Goal: Navigation & Orientation: Find specific page/section

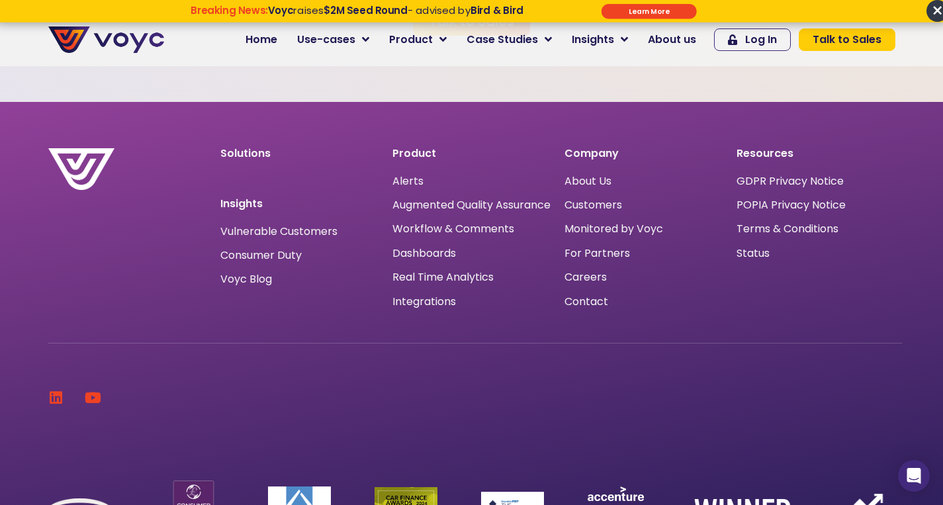
scroll to position [4124, 1]
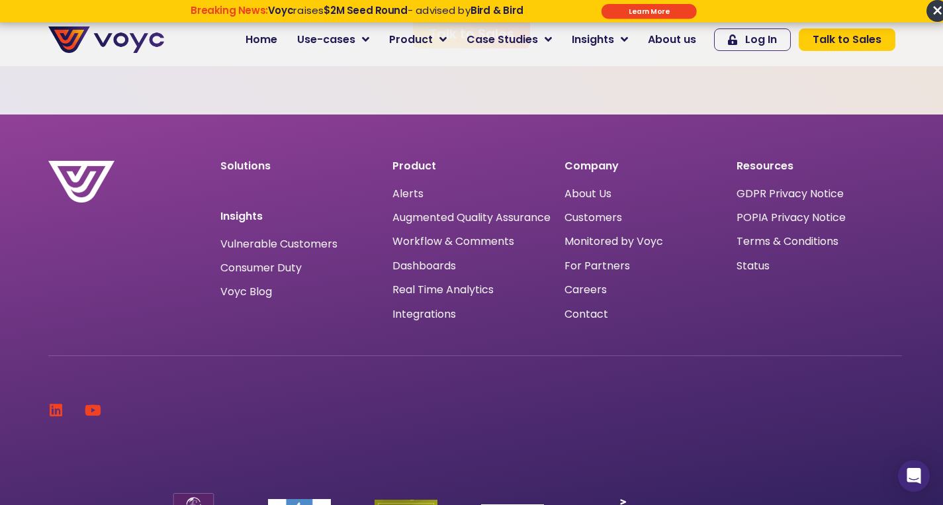
click at [146, 44] on img at bounding box center [106, 39] width 116 height 26
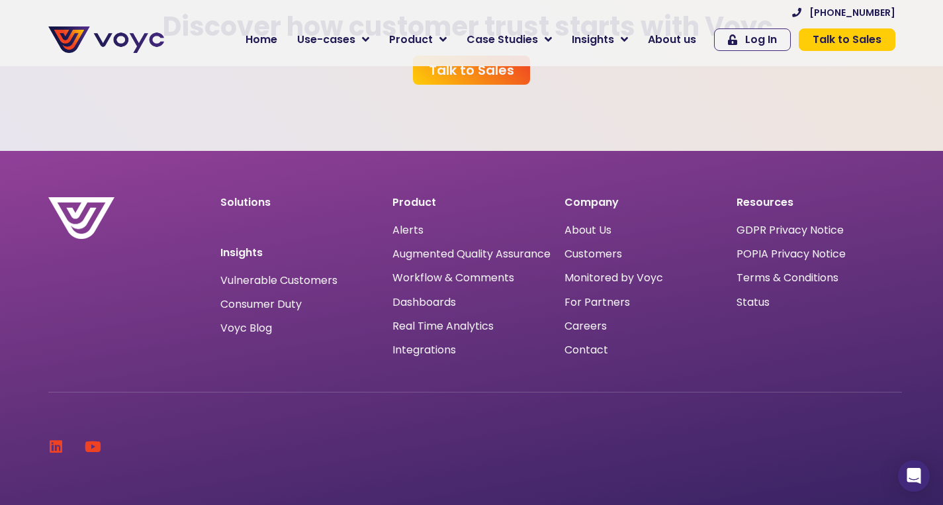
scroll to position [4063, 0]
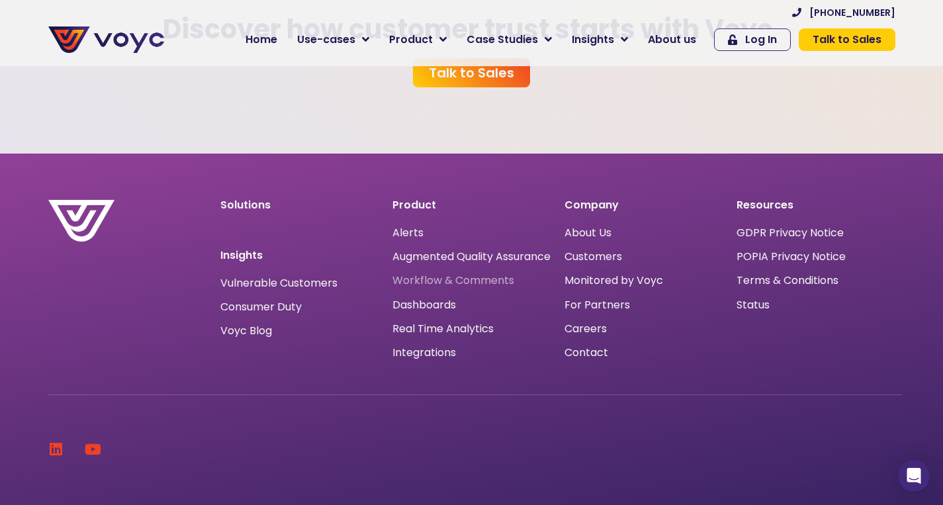
click at [470, 280] on span "Workflow & Comments" at bounding box center [453, 280] width 122 height 0
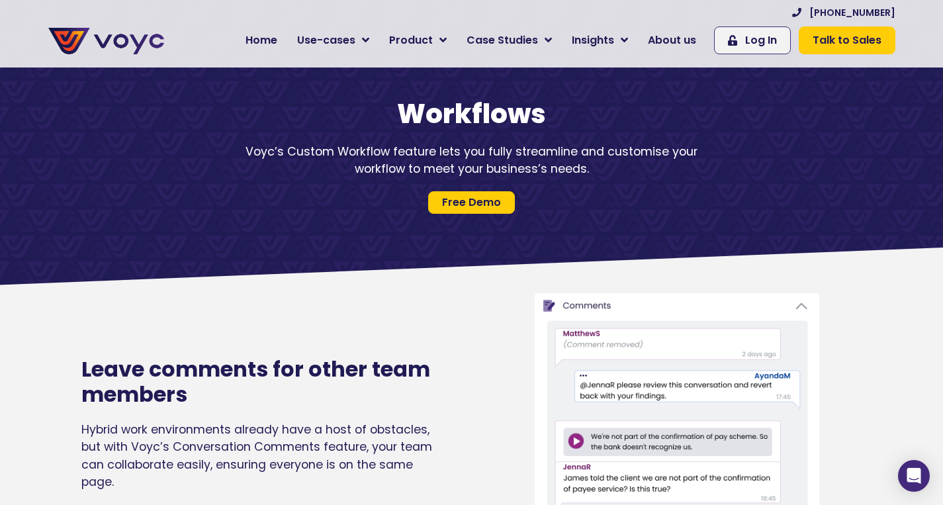
click at [470, 124] on h1 "Workflows" at bounding box center [471, 114] width 847 height 32
